Goal: Task Accomplishment & Management: Manage account settings

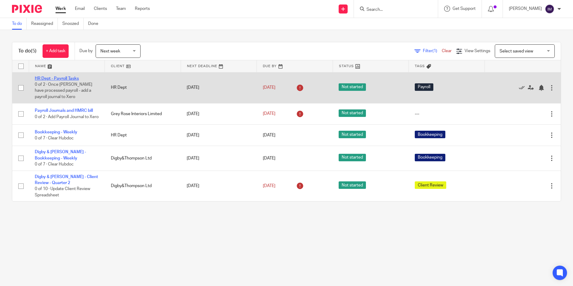
click at [59, 79] on link "HR Dept - Payroll Tasks" at bounding box center [57, 78] width 44 height 4
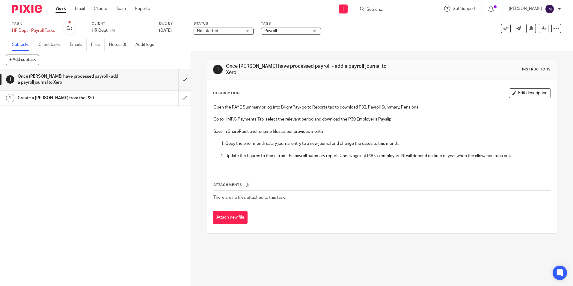
click at [112, 96] on h1 "Create a PAYE bill from the P30" at bounding box center [69, 98] width 103 height 9
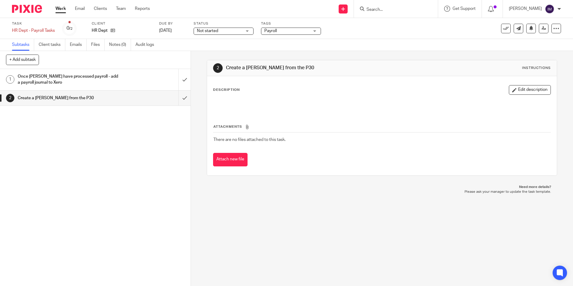
click at [83, 79] on h1 "Once Lucas White have processed payroll - add a payroll journal to Xero" at bounding box center [69, 79] width 103 height 15
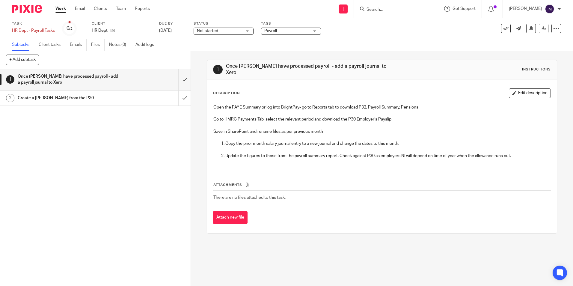
click at [60, 8] on link "Work" at bounding box center [60, 9] width 10 height 6
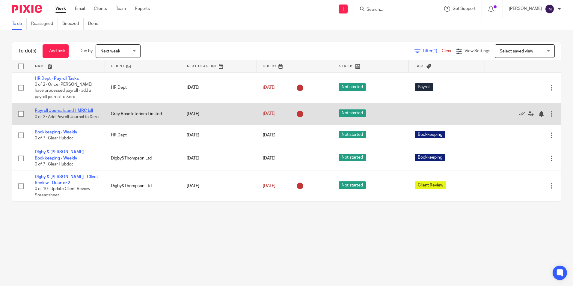
click at [49, 109] on link "Payroll Journals and HMRC bill" at bounding box center [64, 111] width 58 height 4
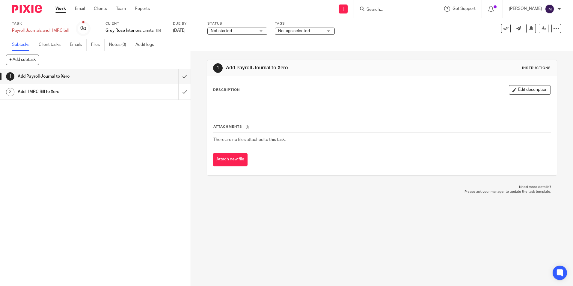
click at [61, 91] on h1 "Add HMRC Bill to Xero" at bounding box center [69, 91] width 103 height 9
click at [56, 75] on h1 "Add Payroll Journal to Xero" at bounding box center [69, 76] width 103 height 9
click at [60, 8] on link "Work" at bounding box center [60, 9] width 10 height 6
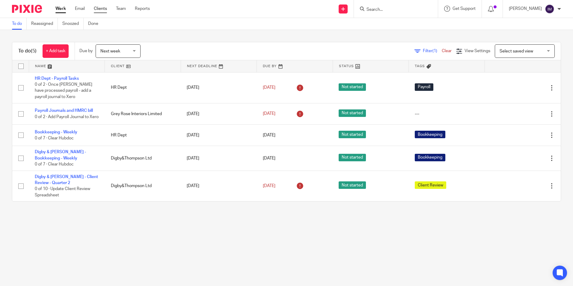
click at [101, 10] on link "Clients" at bounding box center [100, 9] width 13 height 6
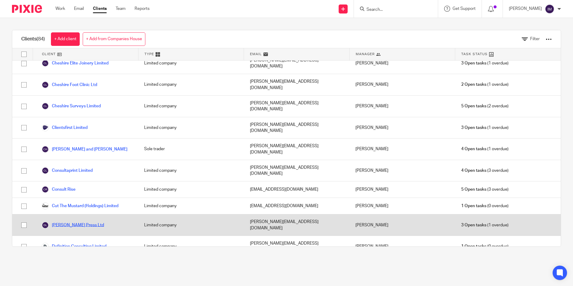
scroll to position [240, 0]
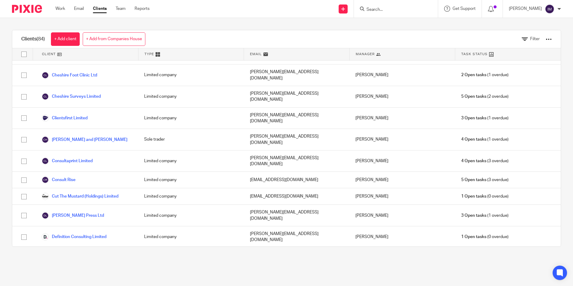
click at [79, 252] on link "Digby&Thompson Ltd" at bounding box center [67, 255] width 51 height 7
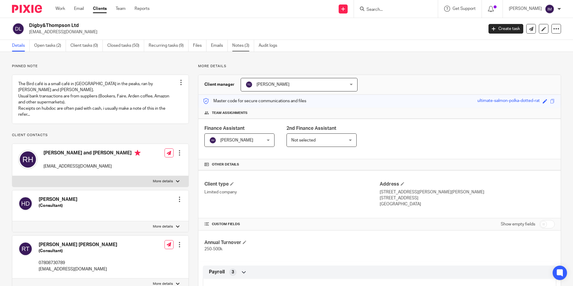
click at [237, 47] on link "Notes (3)" at bounding box center [243, 46] width 22 height 12
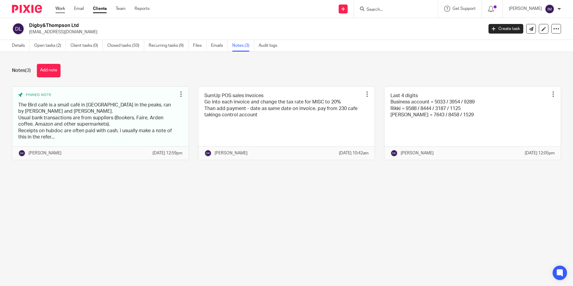
click at [59, 8] on link "Work" at bounding box center [60, 9] width 10 height 6
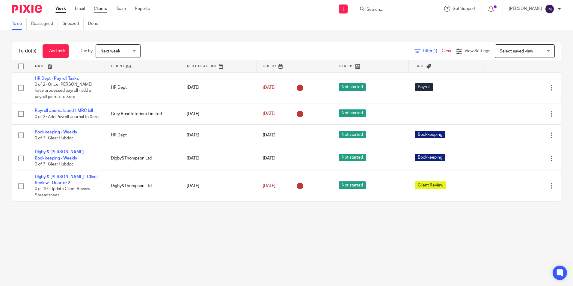
click at [101, 9] on link "Clients" at bounding box center [100, 9] width 13 height 6
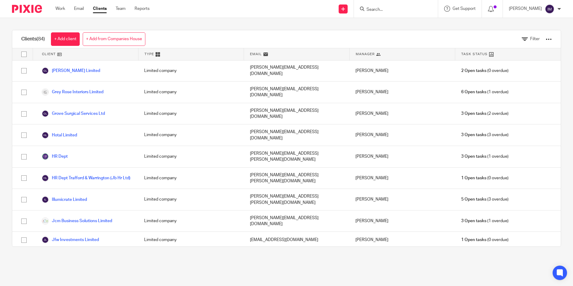
scroll to position [600, 0]
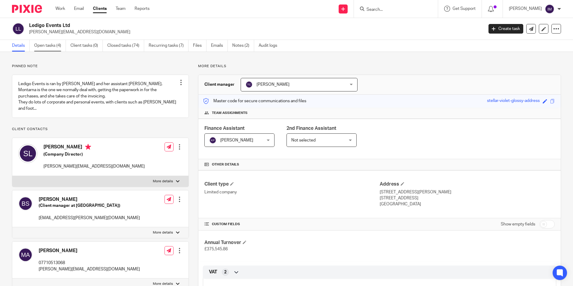
click at [42, 42] on link "Open tasks (4)" at bounding box center [50, 46] width 32 height 12
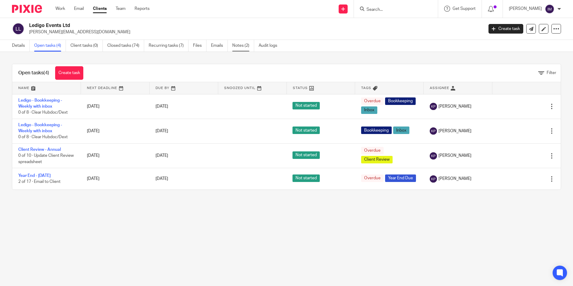
click at [242, 43] on link "Notes (2)" at bounding box center [243, 46] width 22 height 12
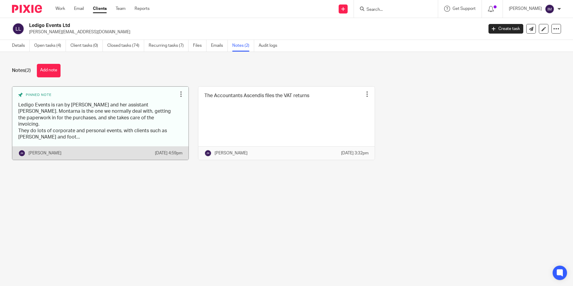
click at [78, 116] on link at bounding box center [100, 123] width 176 height 73
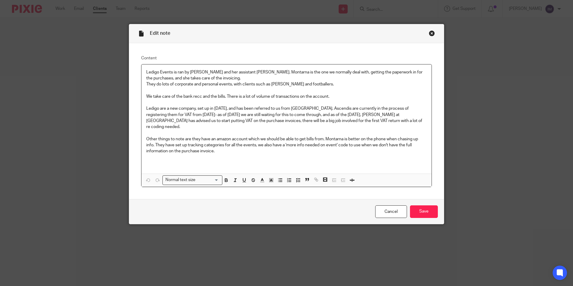
click at [431, 33] on div "Close this dialog window" at bounding box center [432, 33] width 6 height 6
